Goal: Check status: Check status

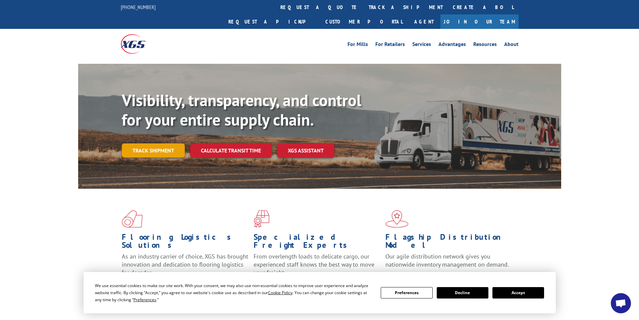
click at [155, 143] on link "Track shipment" at bounding box center [153, 150] width 63 height 14
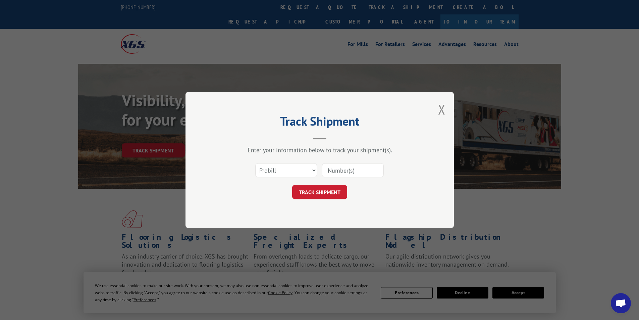
click at [318, 172] on div "Select category... Probill BOL PO" at bounding box center [319, 170] width 201 height 22
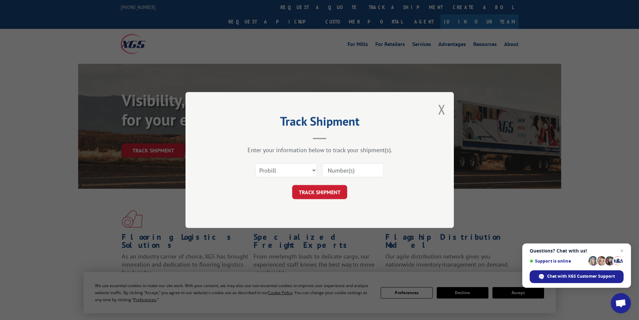
click at [342, 171] on input at bounding box center [353, 170] width 62 height 14
paste input "174650788"
type input "174650788"
click at [324, 191] on button "TRACK SHIPMENT" at bounding box center [319, 192] width 55 height 14
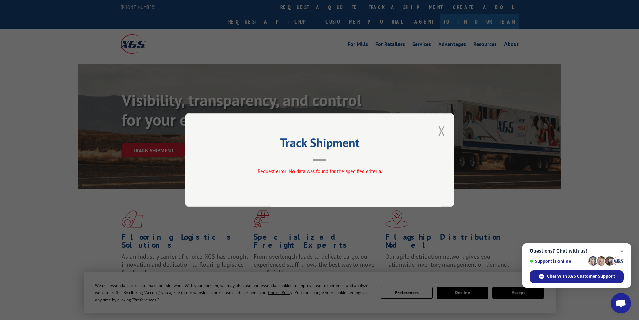
click at [442, 132] on button "Close modal" at bounding box center [441, 131] width 7 height 18
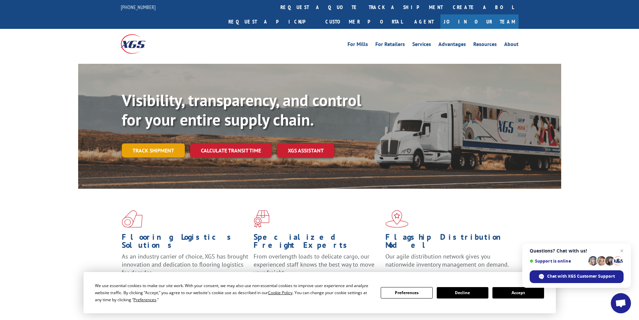
click at [148, 143] on link "Track shipment" at bounding box center [153, 150] width 63 height 14
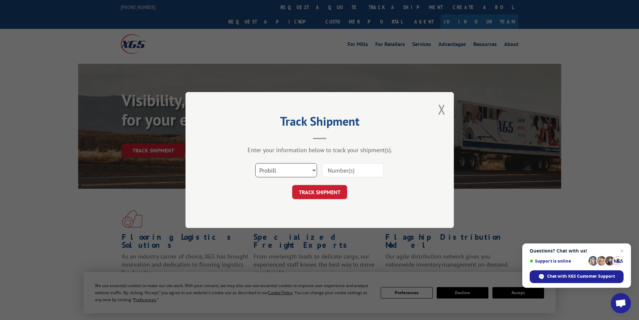
click at [281, 172] on select "Select category... Probill BOL PO" at bounding box center [286, 170] width 62 height 14
select select "bol"
click at [255, 163] on select "Select category... Probill BOL PO" at bounding box center [286, 170] width 62 height 14
click at [360, 164] on input at bounding box center [353, 170] width 62 height 14
paste input "174650788"
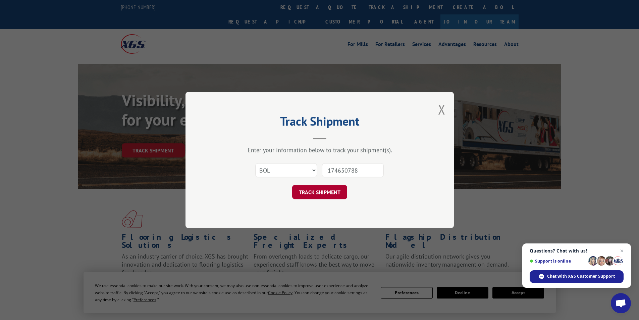
type input "174650788"
click at [320, 194] on button "TRACK SHIPMENT" at bounding box center [319, 192] width 55 height 14
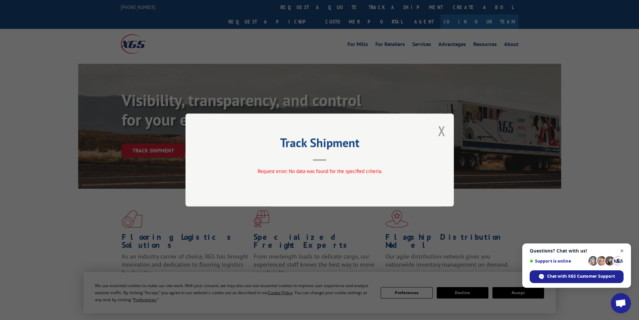
click at [621, 252] on span "Close chat" at bounding box center [622, 251] width 8 height 8
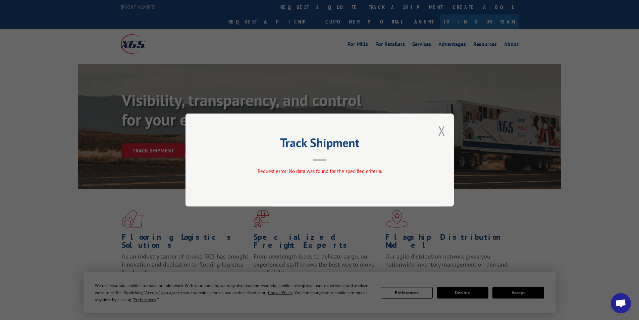
click at [441, 132] on button "Close modal" at bounding box center [441, 131] width 7 height 18
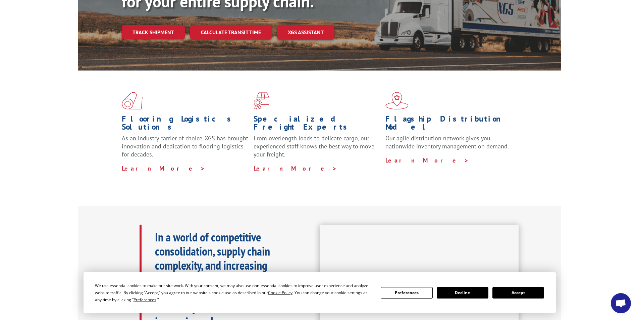
scroll to position [134, 0]
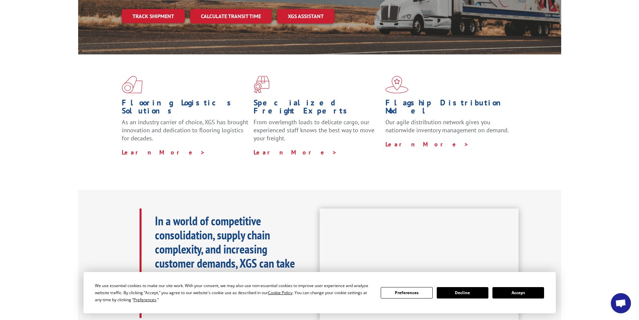
click at [512, 291] on button "Accept" at bounding box center [519, 292] width 52 height 11
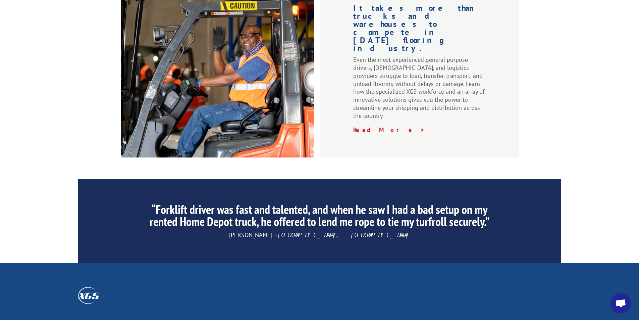
scroll to position [973, 0]
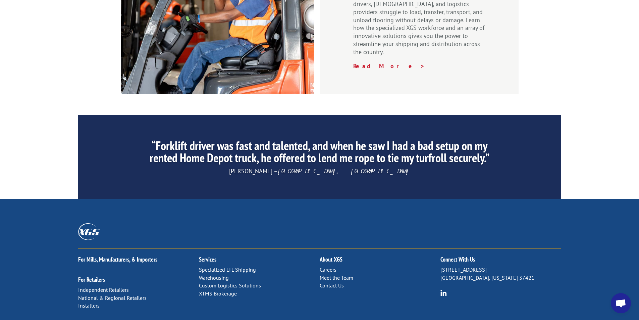
click at [328, 282] on link "Contact Us" at bounding box center [332, 285] width 24 height 7
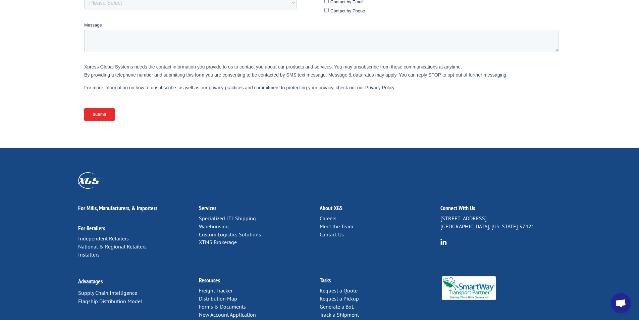
scroll to position [228, 0]
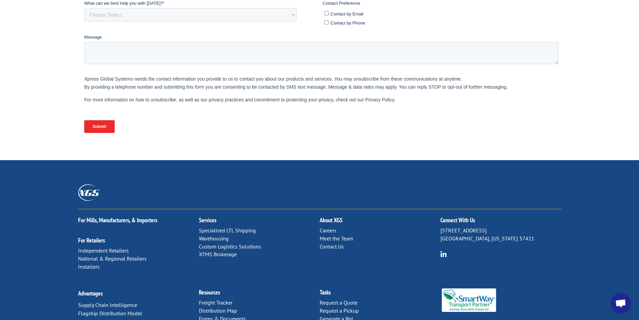
click at [336, 243] on link "Contact Us" at bounding box center [332, 246] width 24 height 7
